Goal: Check status: Check status

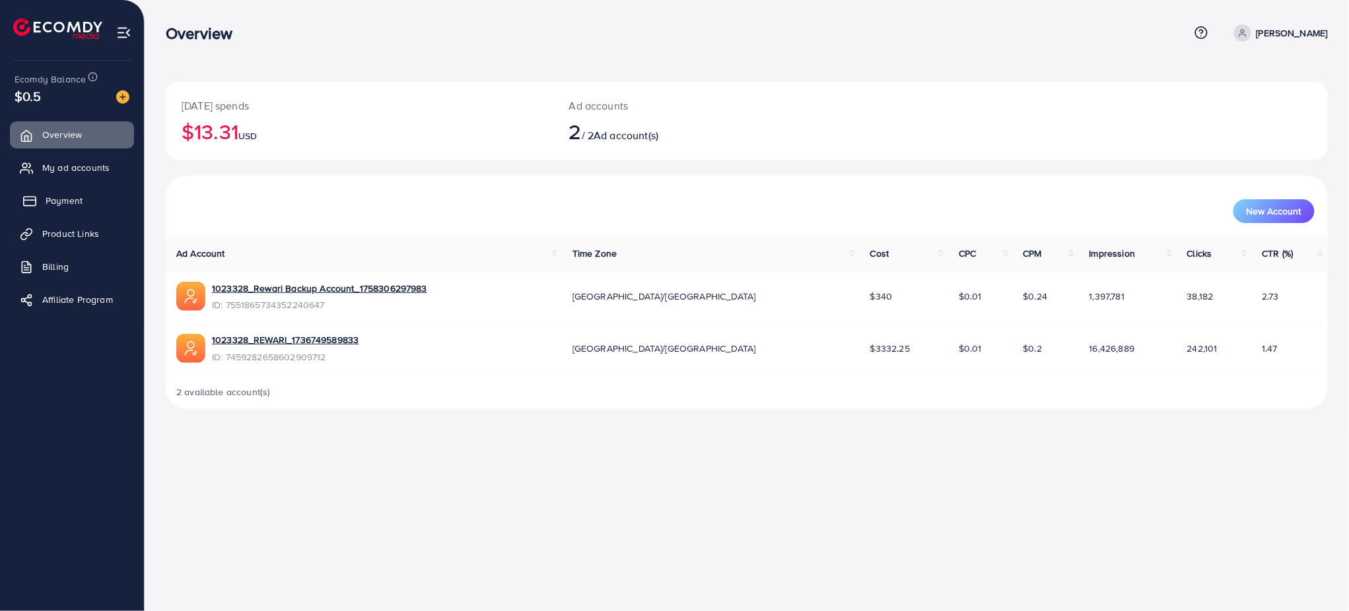
click at [73, 204] on span "Payment" at bounding box center [64, 200] width 37 height 13
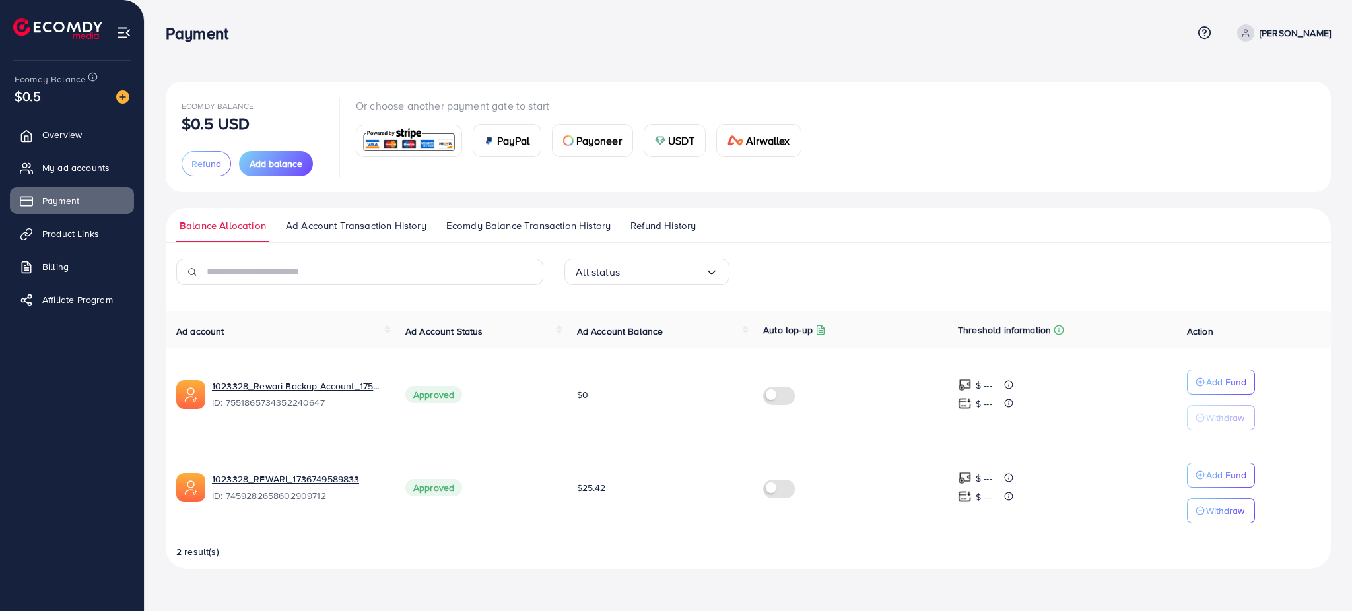
click at [400, 232] on span "Ad Account Transaction History" at bounding box center [356, 226] width 141 height 15
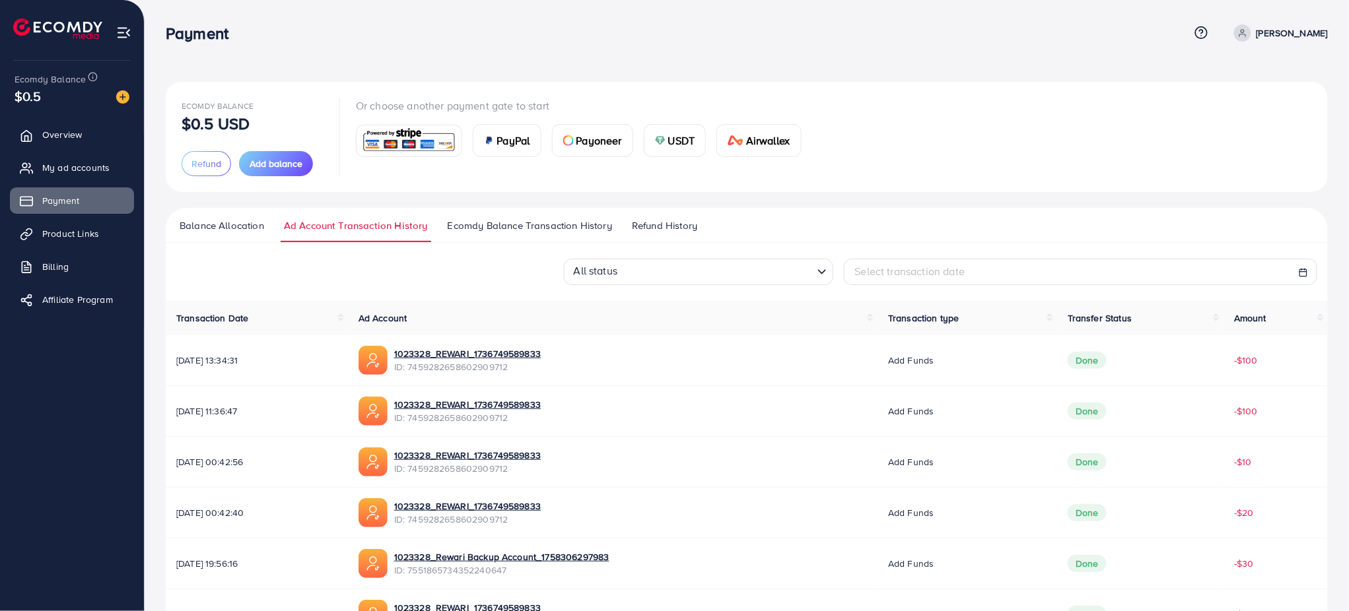
click at [549, 226] on span "Ecomdy Balance Transaction History" at bounding box center [530, 226] width 164 height 15
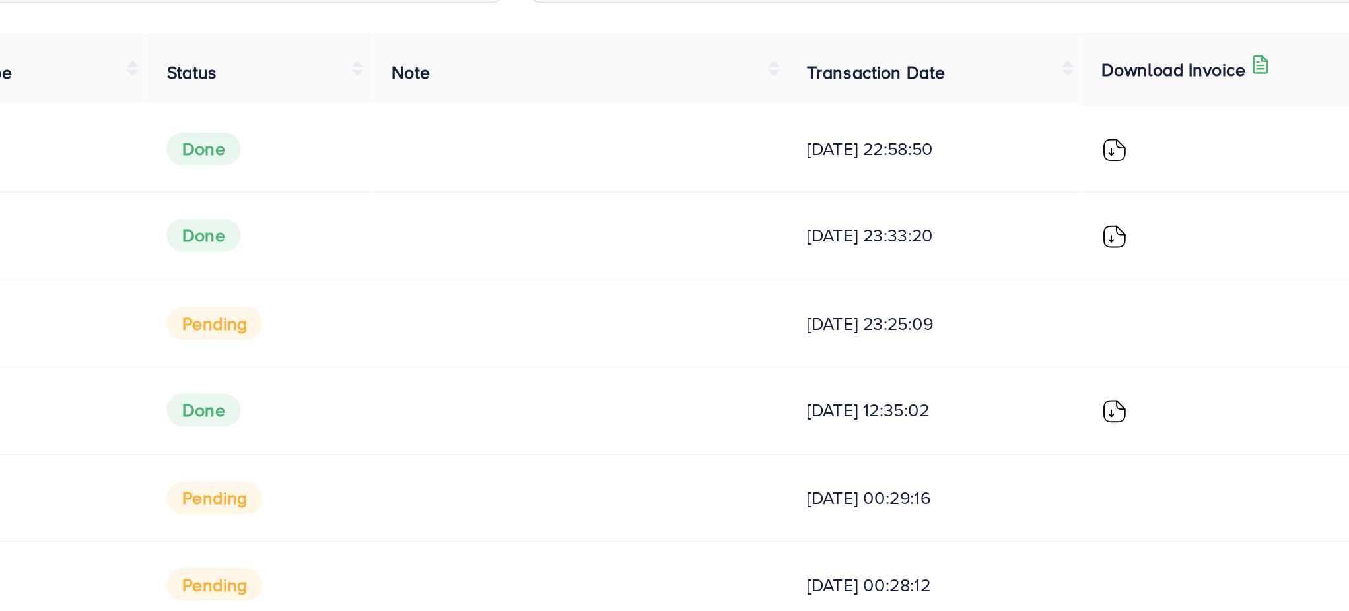
scroll to position [99, 0]
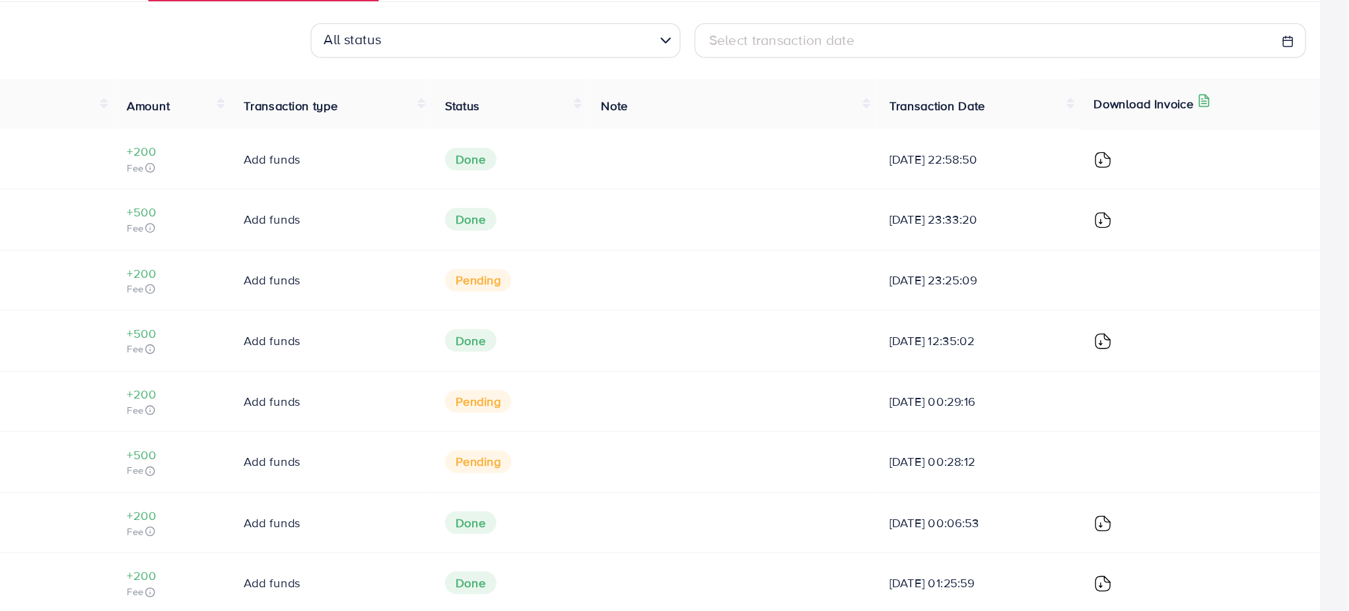
drag, startPoint x: 971, startPoint y: 267, endPoint x: 1074, endPoint y: 271, distance: 102.4
click at [1074, 271] on td "[DATE] 22:58:50" at bounding box center [1069, 263] width 155 height 46
copy span "[DATE] 22:58:50"
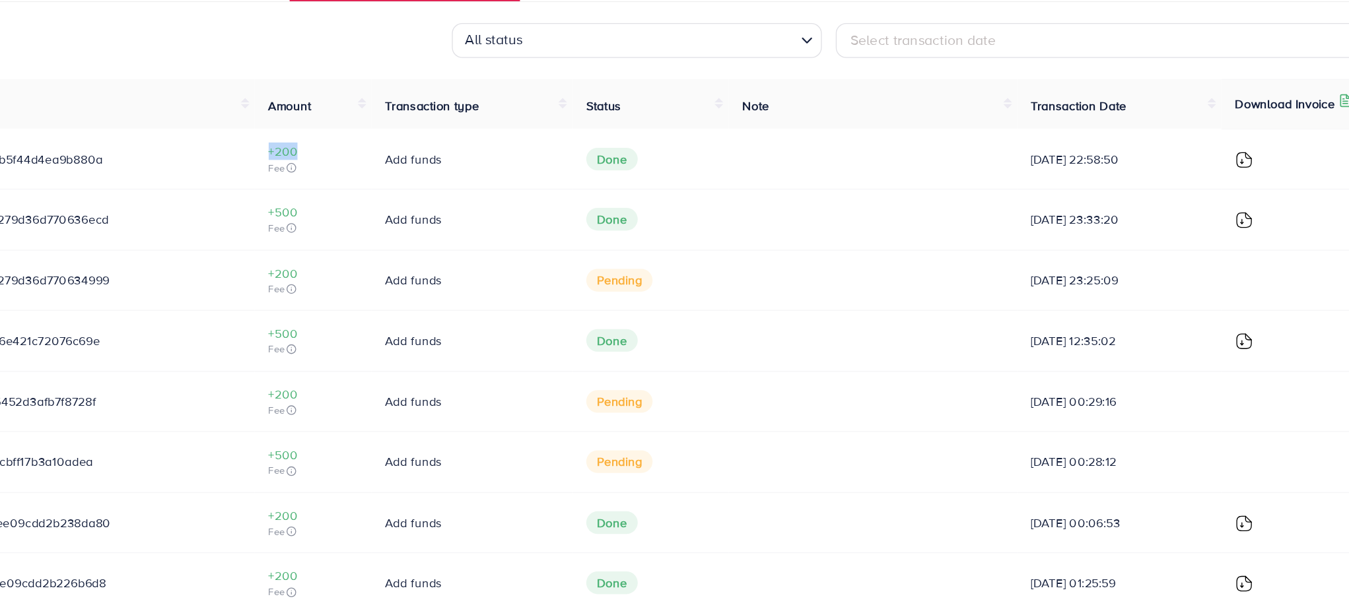
drag, startPoint x: 410, startPoint y: 253, endPoint x: 453, endPoint y: 259, distance: 43.3
click at [453, 259] on td "+200 Fee" at bounding box center [459, 263] width 88 height 46
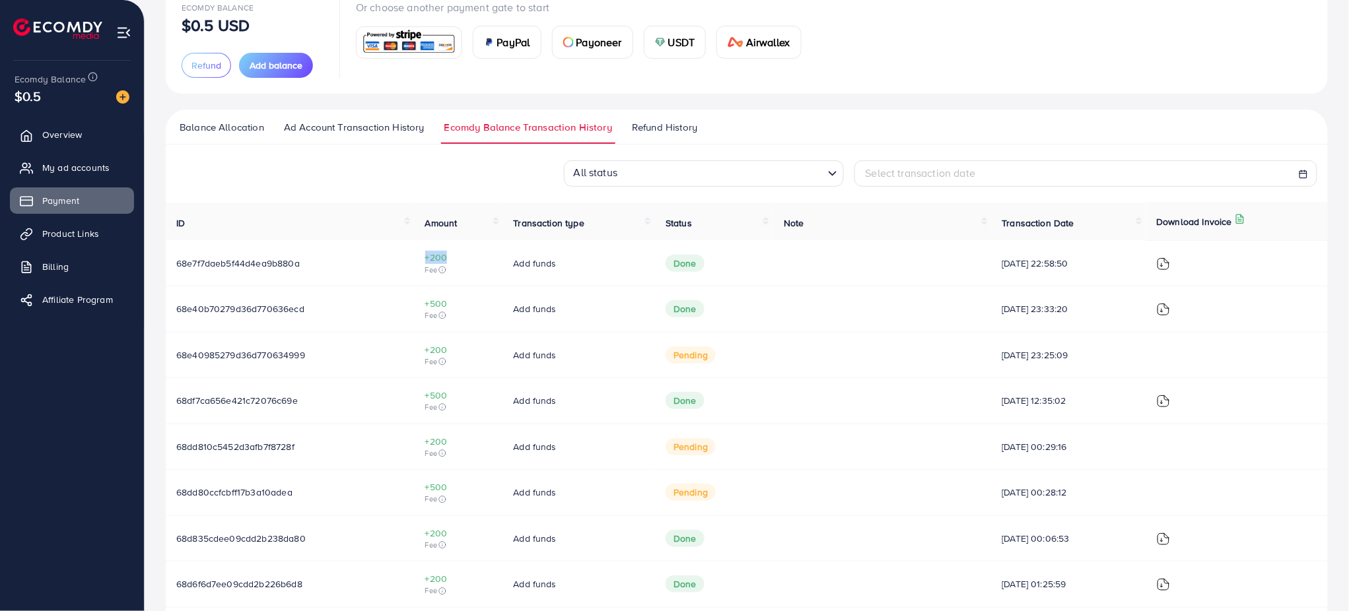
scroll to position [0, 0]
